Goal: Task Accomplishment & Management: Use online tool/utility

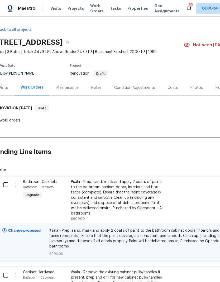
scroll to position [0, 4]
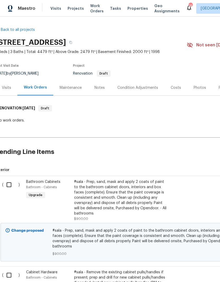
click at [73, 10] on span "Projects" at bounding box center [76, 8] width 16 height 5
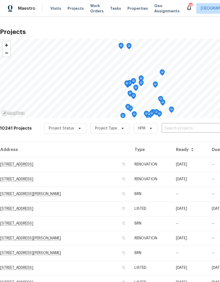
click at [175, 128] on input "text" at bounding box center [192, 128] width 60 height 8
type input "4658"
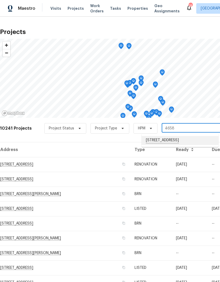
click at [179, 145] on li "[STREET_ADDRESS]" at bounding box center [180, 140] width 77 height 9
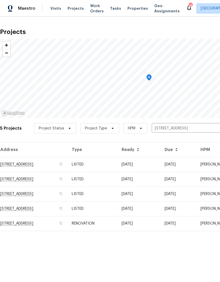
click at [117, 224] on td "RENOVATION" at bounding box center [93, 223] width 50 height 15
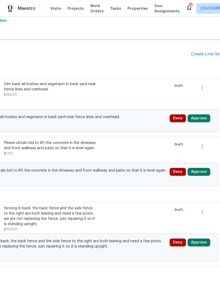
scroll to position [21, 0]
